Goal: Navigation & Orientation: Understand site structure

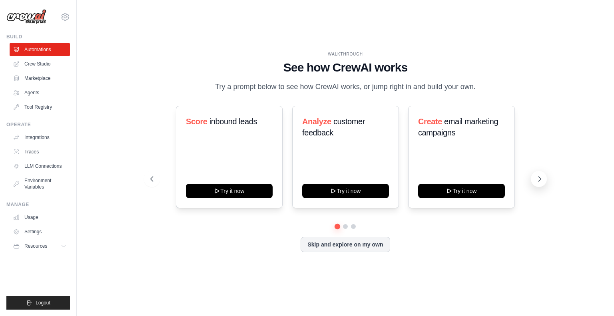
click at [538, 179] on icon at bounding box center [540, 179] width 8 height 8
click at [45, 66] on link "Crew Studio" at bounding box center [40, 64] width 60 height 13
